Goal: Information Seeking & Learning: Learn about a topic

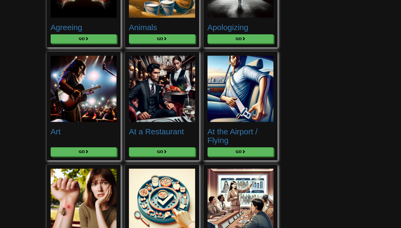
scroll to position [132, 0]
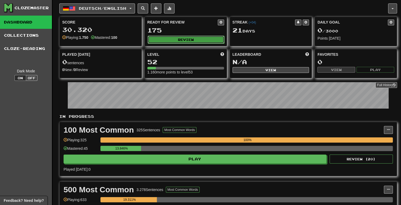
click at [154, 40] on button "Review" at bounding box center [186, 40] width 77 height 8
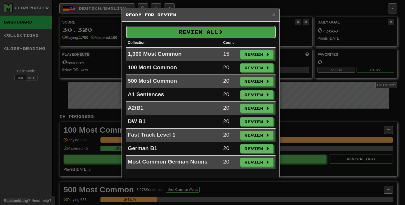
click at [216, 29] on button "Review All" at bounding box center [201, 32] width 150 height 12
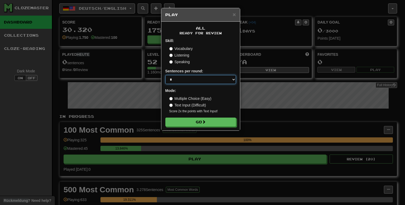
click at [197, 80] on select "* ** ** ** ** ** *** ********" at bounding box center [200, 79] width 71 height 9
click at [192, 79] on select "* ** ** ** ** ** *** ********" at bounding box center [200, 79] width 71 height 9
click at [193, 96] on label "Multiple Choice (Easy)" at bounding box center [190, 98] width 42 height 5
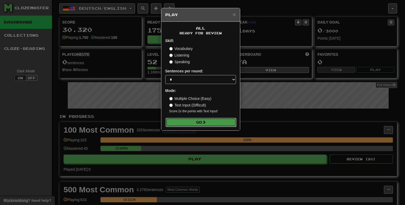
click at [196, 122] on button "Go" at bounding box center [201, 122] width 71 height 9
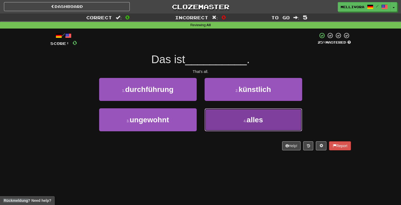
click at [241, 113] on button "4 . alles" at bounding box center [254, 119] width 98 height 23
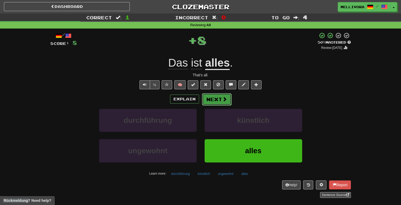
click at [224, 100] on span at bounding box center [224, 99] width 5 height 5
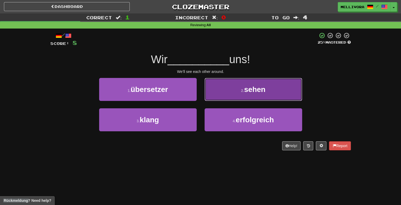
click at [231, 93] on button "2 . sehen" at bounding box center [254, 89] width 98 height 23
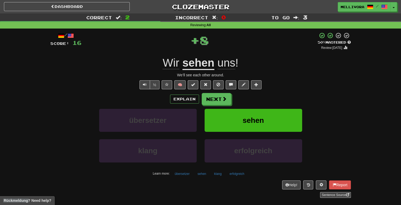
click at [231, 98] on div "Explain Next" at bounding box center [200, 99] width 301 height 12
click at [227, 99] on button "Next" at bounding box center [217, 99] width 30 height 12
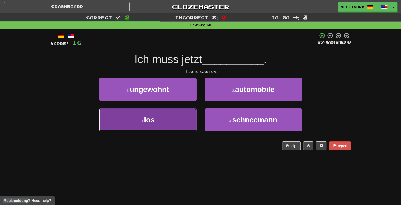
click at [181, 123] on button "3 . los" at bounding box center [148, 119] width 98 height 23
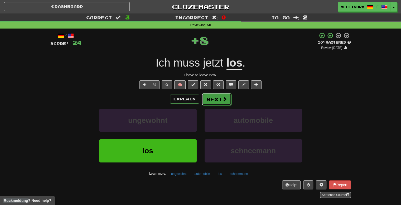
click at [222, 97] on span at bounding box center [224, 99] width 5 height 5
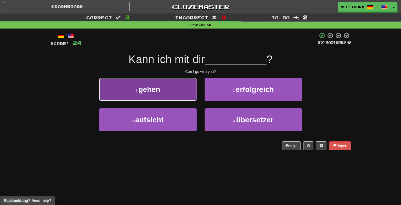
click at [167, 99] on button "1 . gehen" at bounding box center [148, 89] width 98 height 23
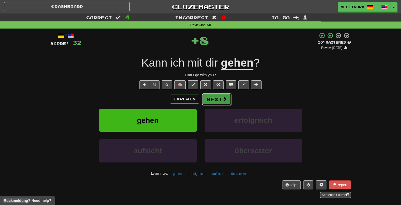
click at [211, 99] on button "Next" at bounding box center [217, 99] width 30 height 12
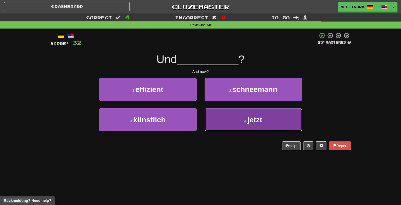
click at [218, 111] on button "4 . jetzt" at bounding box center [254, 119] width 98 height 23
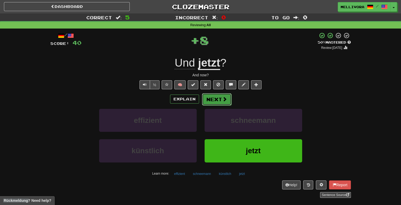
click at [217, 97] on button "Next" at bounding box center [217, 99] width 30 height 12
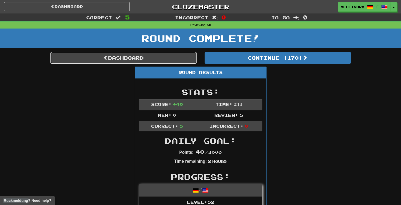
click at [150, 58] on link "Dashboard" at bounding box center [123, 58] width 146 height 12
